Goal: Task Accomplishment & Management: Use online tool/utility

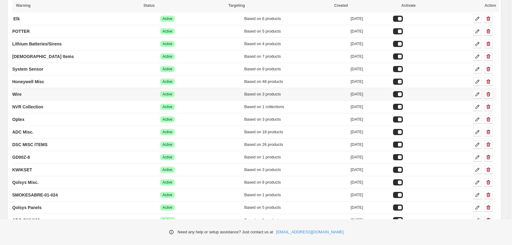
scroll to position [92, 0]
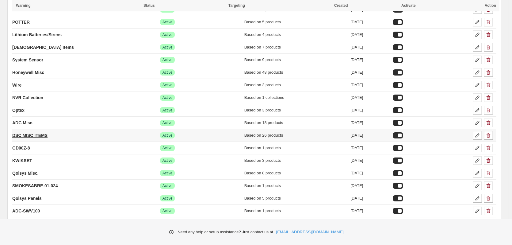
click at [44, 135] on p "DSC MISC ITEMS" at bounding box center [29, 135] width 35 height 6
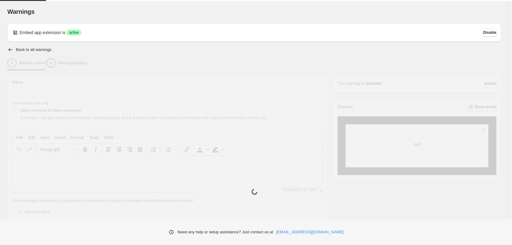
type input "**********"
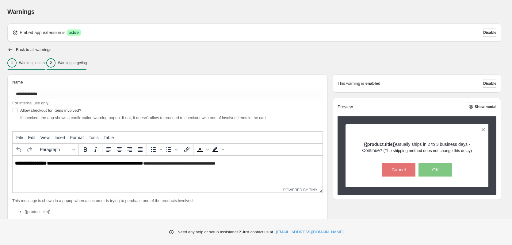
click at [86, 64] on p "Warning targeting" at bounding box center [72, 62] width 29 height 5
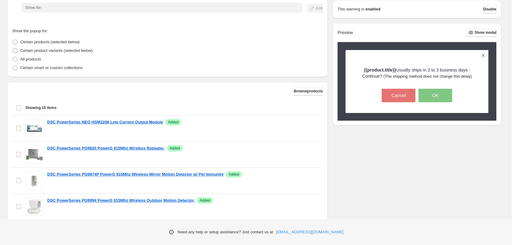
scroll to position [123, 0]
click at [304, 93] on button "Browse products" at bounding box center [308, 90] width 29 height 9
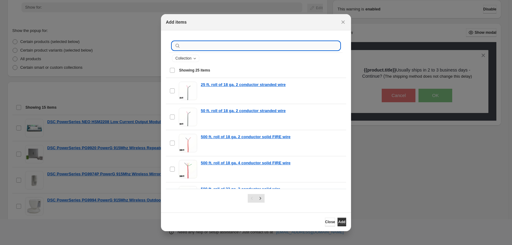
click at [205, 45] on input ":r29:" at bounding box center [261, 45] width 158 height 9
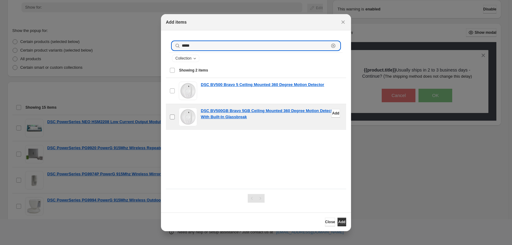
type input "*****"
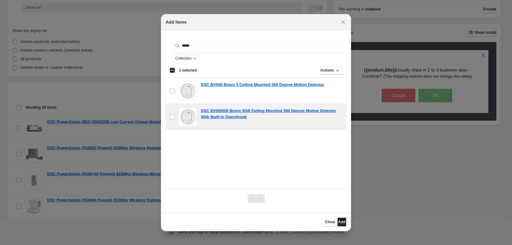
click at [337, 221] on button "Add" at bounding box center [341, 221] width 9 height 9
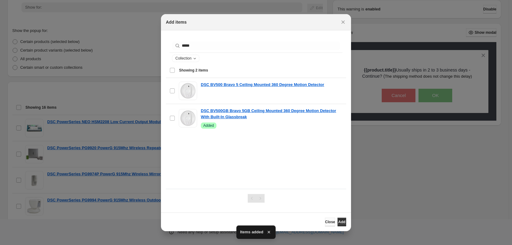
click at [325, 222] on span "Close" at bounding box center [330, 221] width 10 height 5
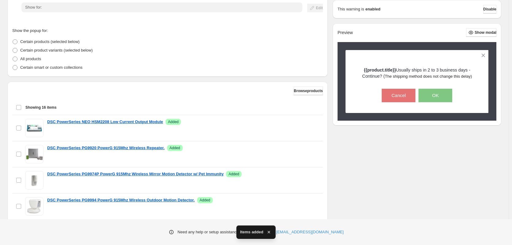
scroll to position [185, 0]
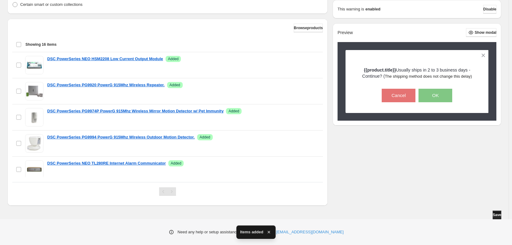
click at [498, 214] on span "Save" at bounding box center [497, 214] width 9 height 5
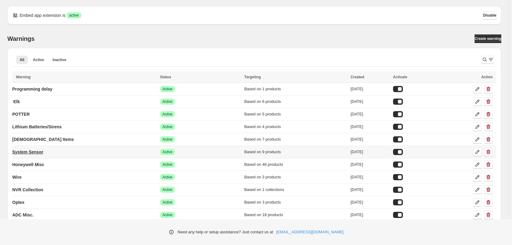
scroll to position [31, 0]
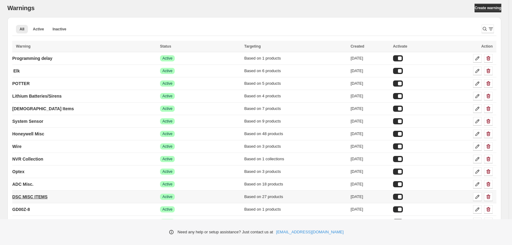
click at [26, 198] on p "DSC MISC ITEMS" at bounding box center [29, 196] width 35 height 6
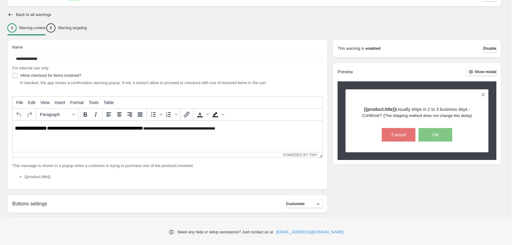
scroll to position [61, 0]
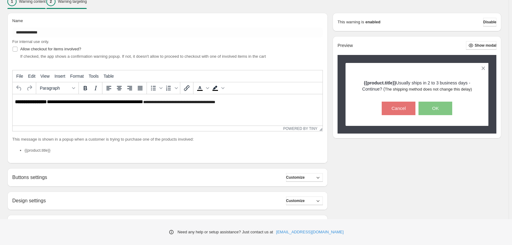
click at [87, 2] on p "Warning targeting" at bounding box center [72, 1] width 29 height 5
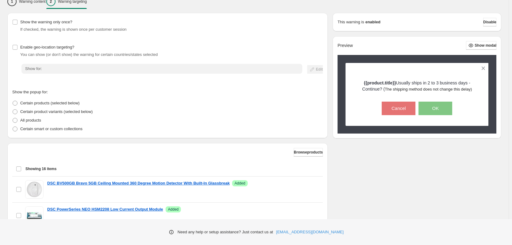
click at [309, 147] on div "Browse products Showing 16 items Select all 16 items Showing 16 items Select Se…" at bounding box center [167, 236] width 320 height 187
click at [306, 154] on button "Browse products" at bounding box center [308, 152] width 29 height 9
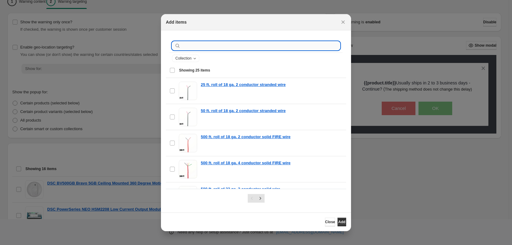
click at [222, 43] on input ":r29:" at bounding box center [261, 45] width 158 height 9
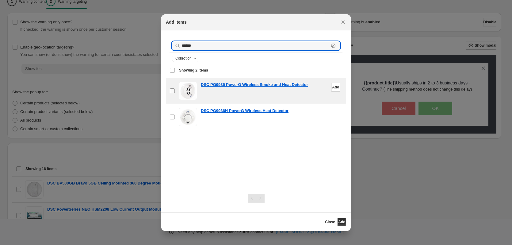
type input "******"
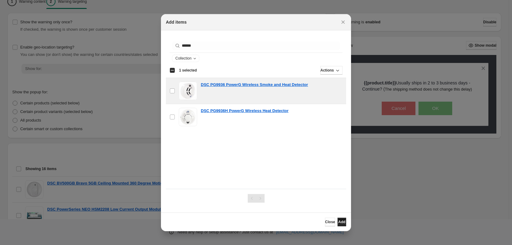
click at [338, 222] on span "Add" at bounding box center [341, 221] width 7 height 5
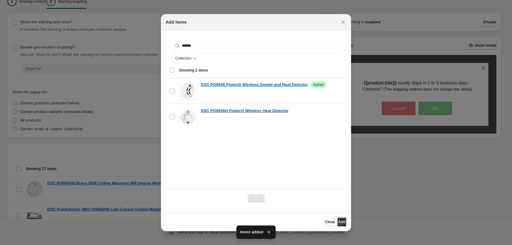
click at [325, 221] on button "Close" at bounding box center [330, 221] width 10 height 9
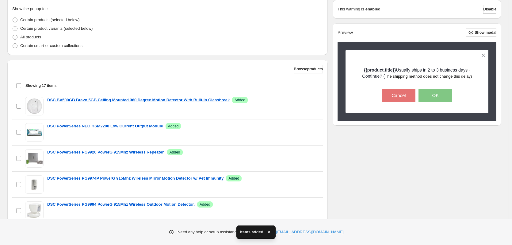
scroll to position [185, 0]
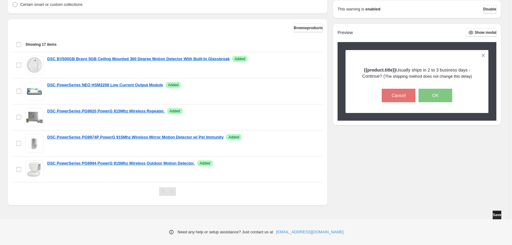
click at [494, 215] on span "Save" at bounding box center [497, 214] width 9 height 5
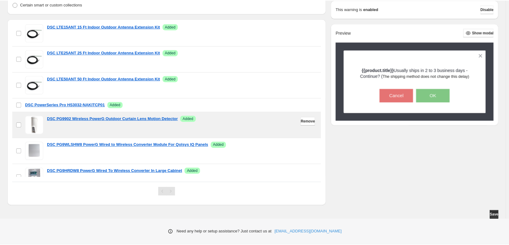
scroll to position [306, 0]
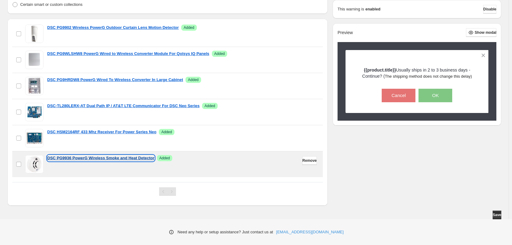
click at [97, 156] on p "DSC PG9936 PowerG Wireless Smoke and Heat Detector" at bounding box center [100, 158] width 107 height 6
